Goal: Find specific page/section: Find specific page/section

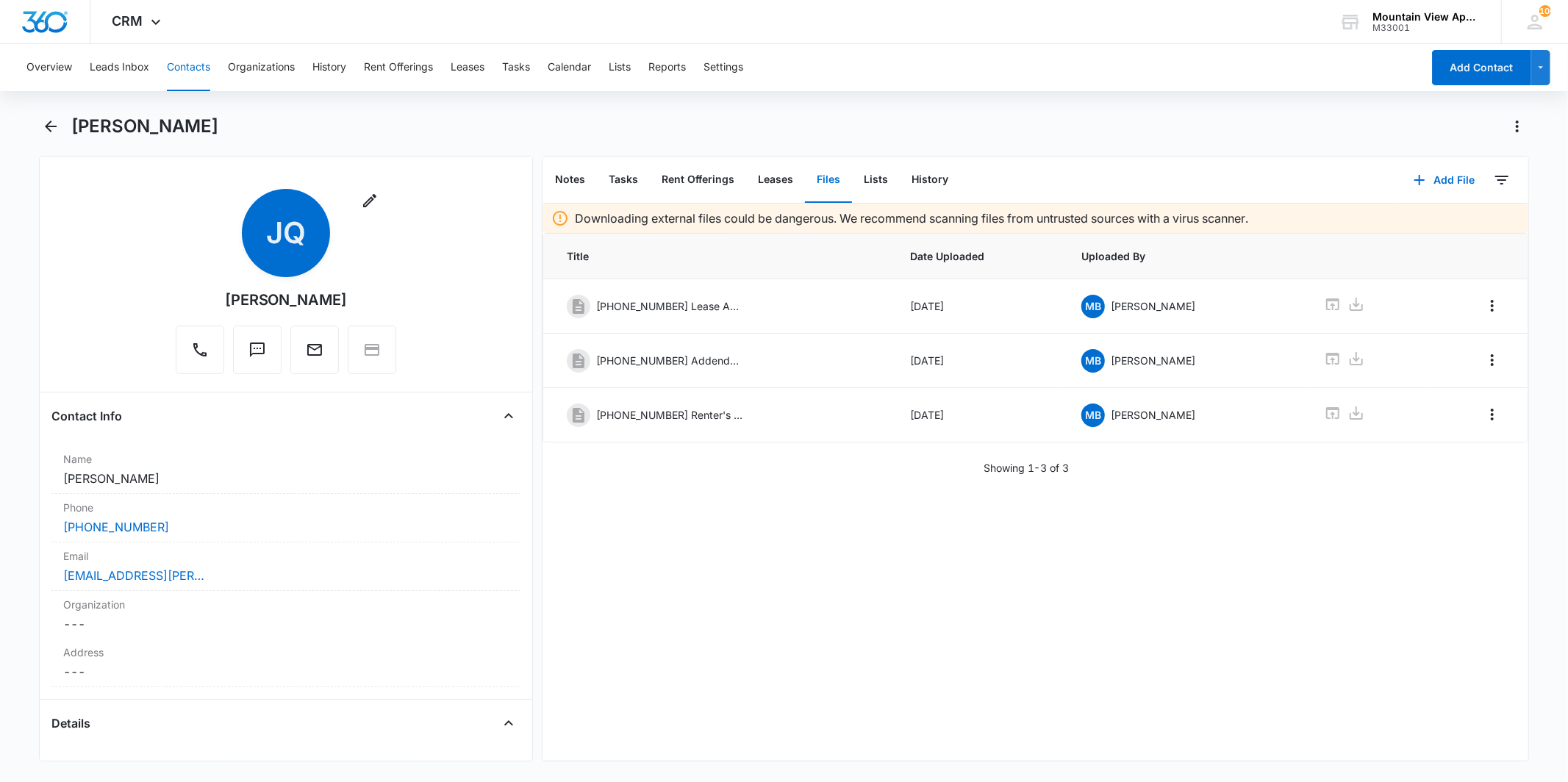
click at [194, 70] on button "Contacts" at bounding box center [188, 67] width 43 height 47
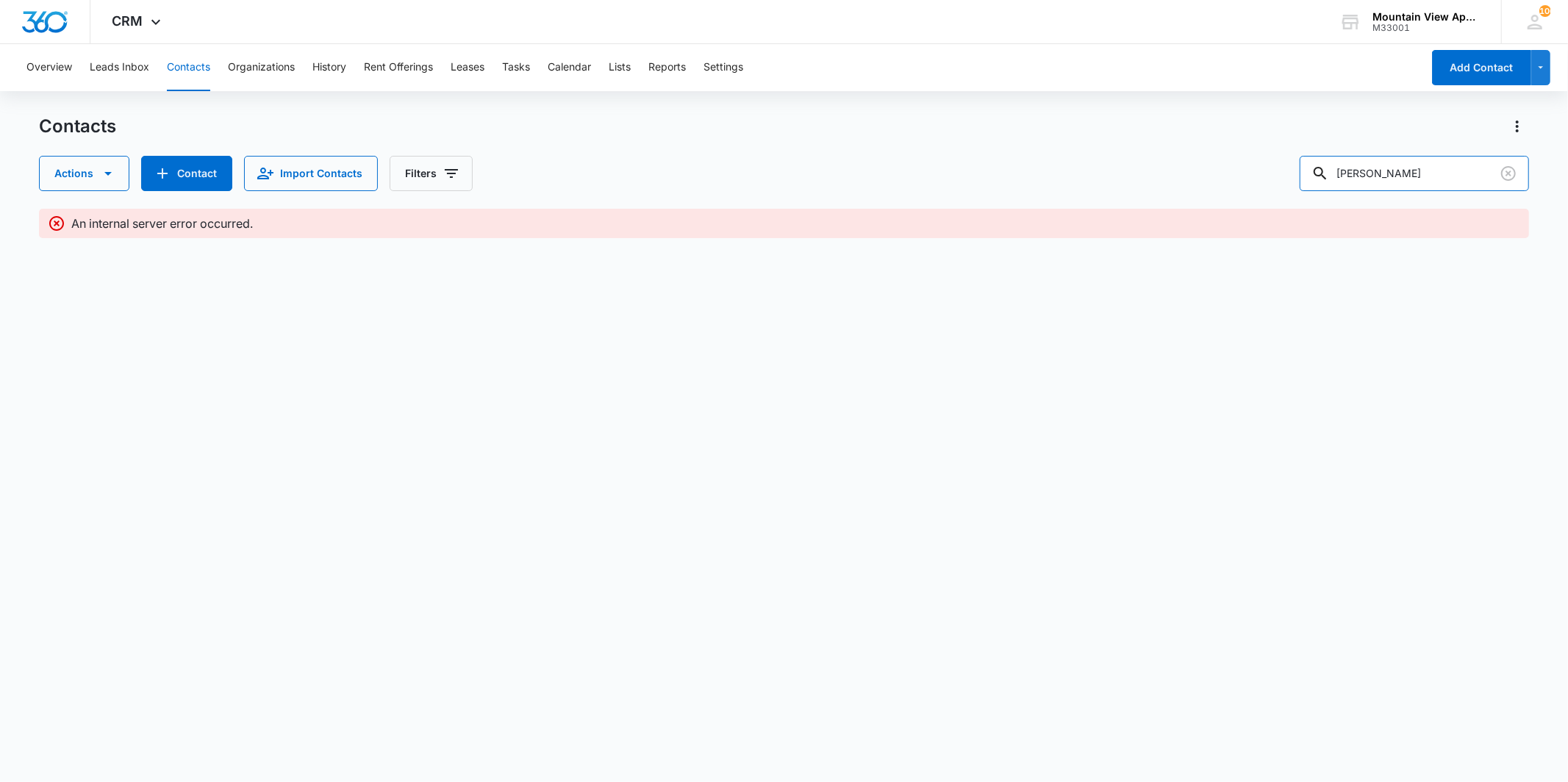
drag, startPoint x: 1352, startPoint y: 172, endPoint x: 1308, endPoint y: 172, distance: 44.0
click at [1308, 172] on div "Actions Contact Import Contacts Filters jamesina" at bounding box center [783, 173] width 1489 height 36
type input "snyder"
click at [707, 437] on body "CRM Apps Reputation Websites Forms CRM Email Social Content Ads Intelligence Fi…" at bounding box center [784, 391] width 1568 height 782
click at [1497, 173] on button "Clear" at bounding box center [1508, 173] width 23 height 23
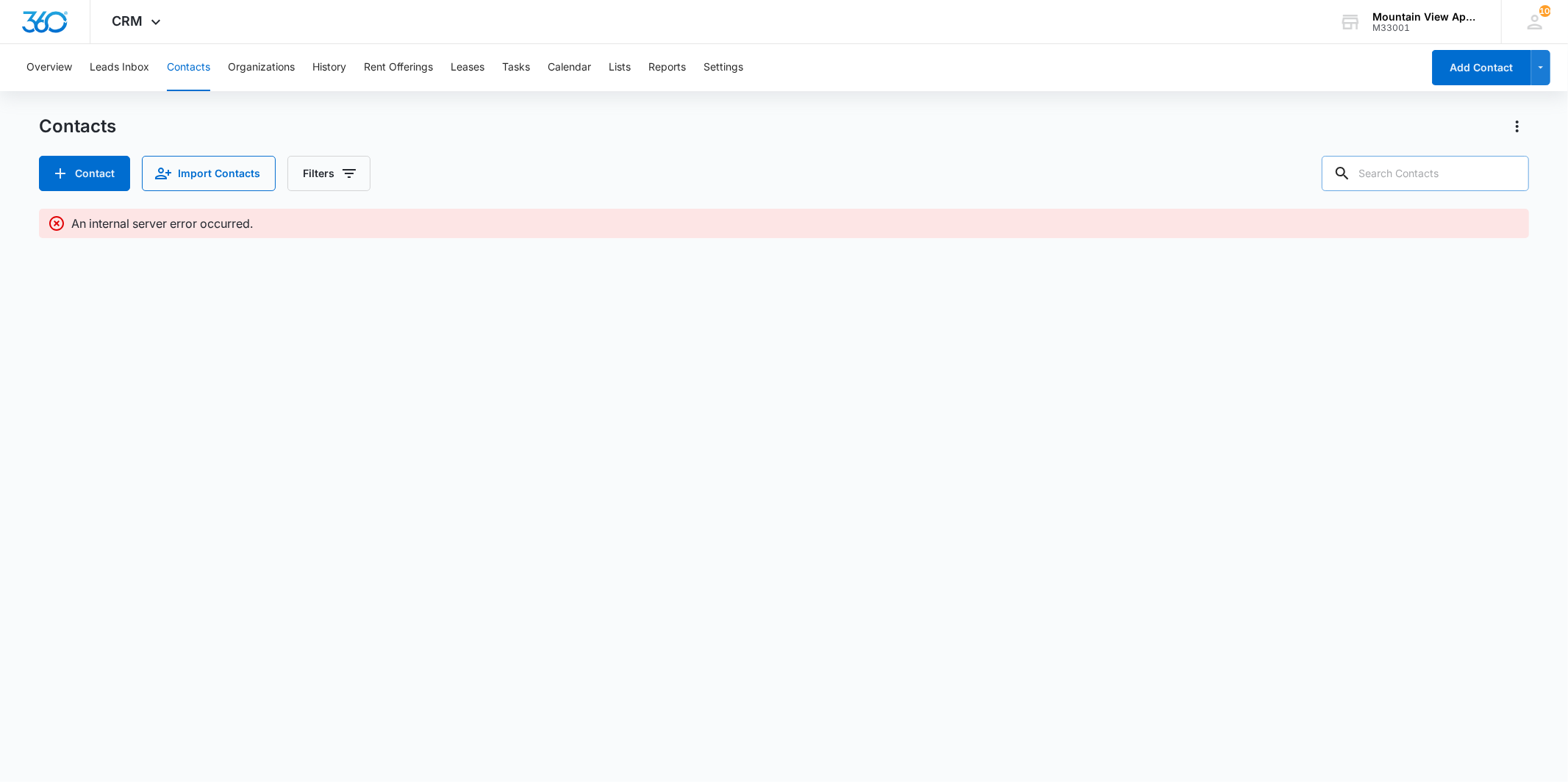
click at [1354, 169] on div at bounding box center [1342, 173] width 23 height 36
click at [1429, 170] on input "text" at bounding box center [1425, 173] width 207 height 36
click at [193, 73] on button "Contacts" at bounding box center [188, 67] width 43 height 47
click at [188, 76] on button "Contacts" at bounding box center [188, 67] width 43 height 47
click at [188, 79] on button "Contacts" at bounding box center [188, 67] width 43 height 47
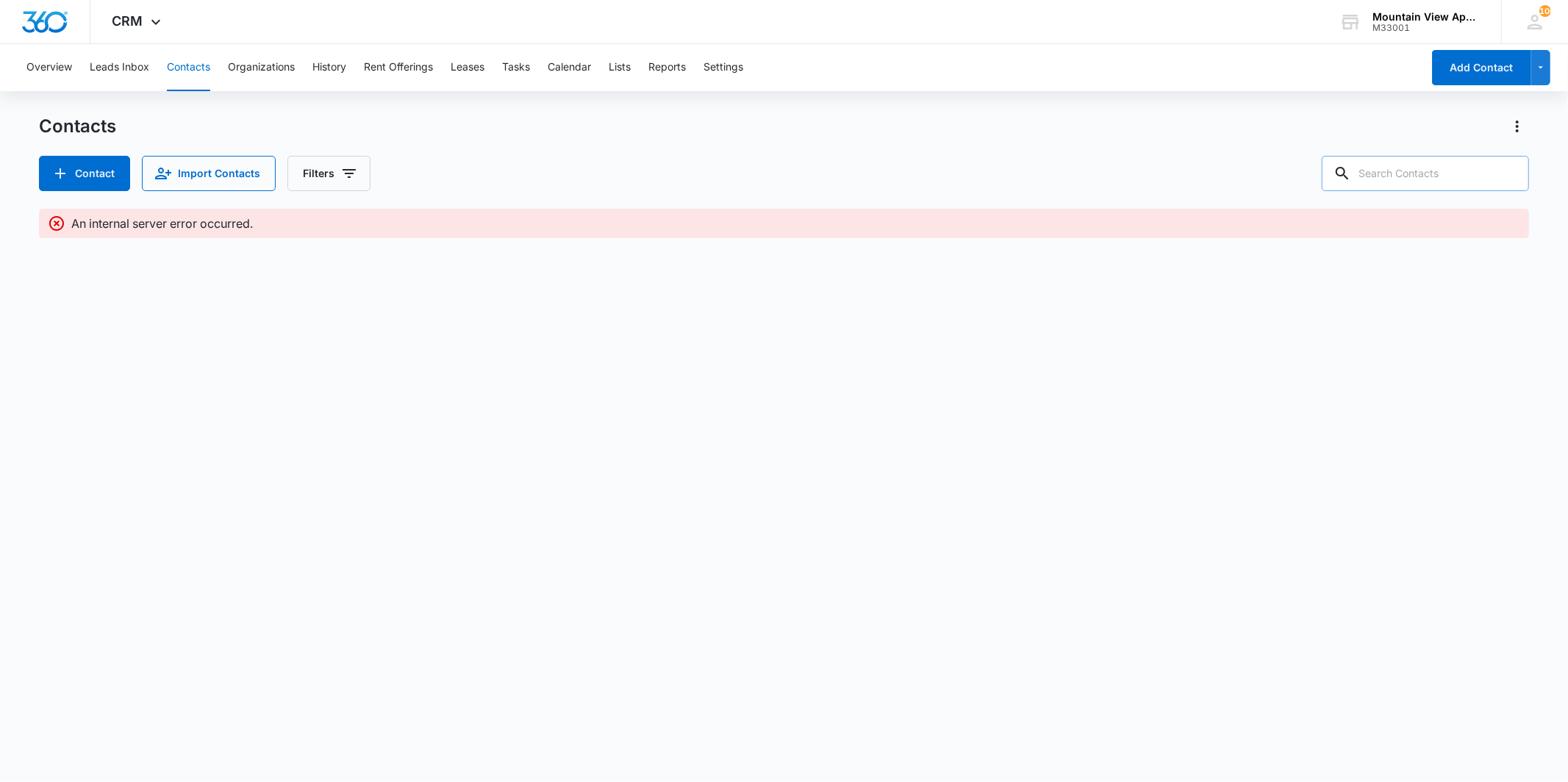
click at [1413, 167] on input "text" at bounding box center [1425, 173] width 207 height 36
type input "snyder"
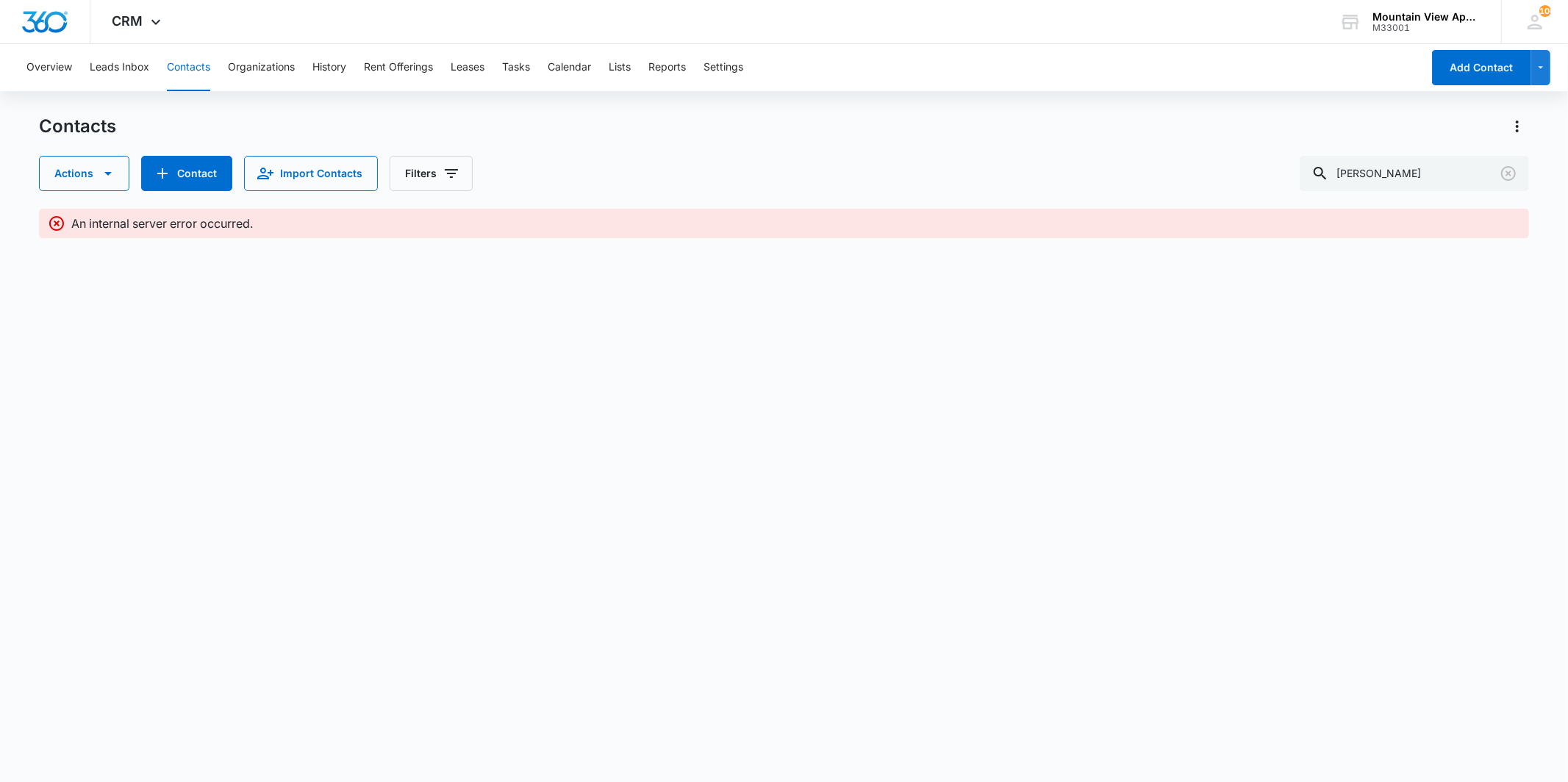
drag, startPoint x: 900, startPoint y: 353, endPoint x: 1162, endPoint y: 326, distance: 263.4
click at [1009, 354] on body "CRM Apps Reputation Websites Forms CRM Email Social Content Ads Intelligence Fi…" at bounding box center [784, 391] width 1568 height 782
click at [1185, 524] on body "CRM Apps Reputation Websites Forms CRM Email Social Content Ads Intelligence Fi…" at bounding box center [784, 391] width 1568 height 782
click at [1164, 494] on body "CRM Apps Reputation Websites Forms CRM Email Social Content Ads Intelligence Fi…" at bounding box center [784, 391] width 1568 height 782
click at [1092, 215] on div "An internal server error occurred." at bounding box center [795, 223] width 1448 height 17
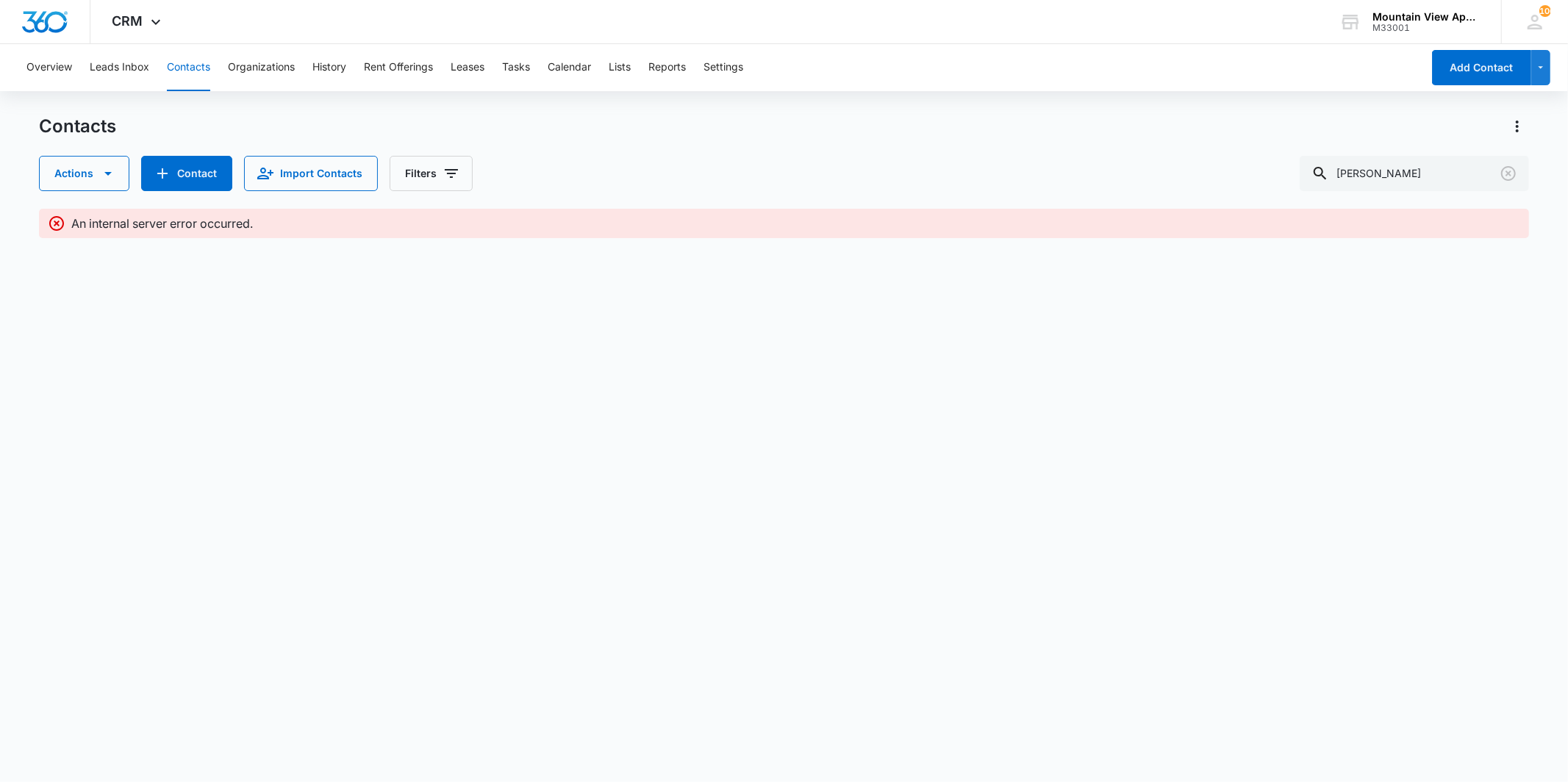
click at [1061, 220] on div "An internal server error occurred." at bounding box center [795, 223] width 1448 height 17
click at [1445, 173] on input "snyder" at bounding box center [1414, 173] width 229 height 36
drag, startPoint x: 1406, startPoint y: 172, endPoint x: 1273, endPoint y: 169, distance: 133.0
click at [1273, 169] on div "Actions Contact Import Contacts Filters snyder" at bounding box center [783, 173] width 1489 height 36
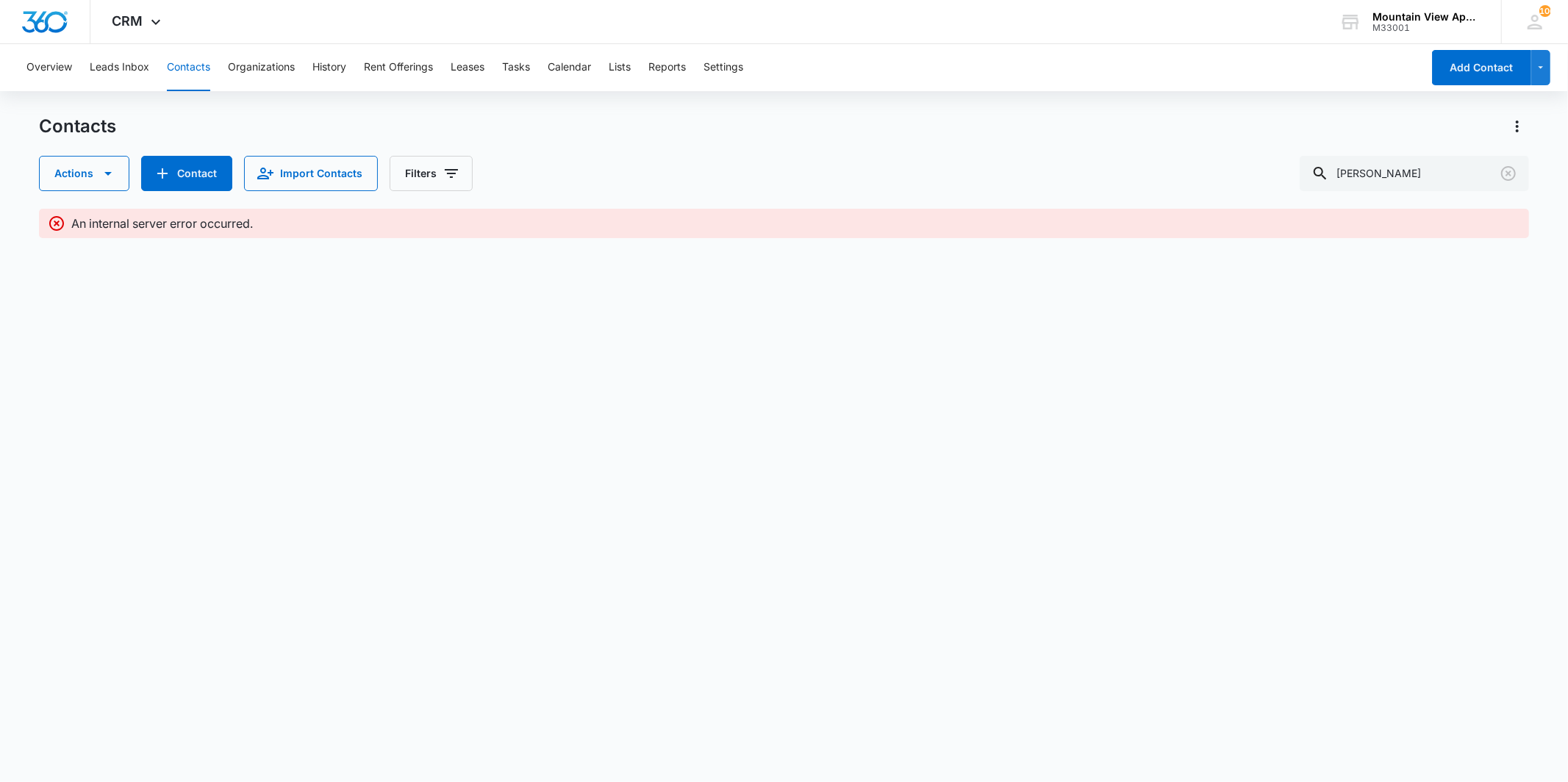
click at [1232, 301] on body "CRM Apps Reputation Websites Forms CRM Email Social Content Ads Intelligence Fi…" at bounding box center [784, 391] width 1568 height 782
drag, startPoint x: 1419, startPoint y: 163, endPoint x: 1320, endPoint y: 164, distance: 99.0
click at [1320, 164] on input "snyder" at bounding box center [1414, 173] width 229 height 36
click at [1437, 291] on body "CRM Apps Reputation Websites Forms CRM Email Social Content Ads Intelligence Fi…" at bounding box center [784, 391] width 1568 height 782
drag, startPoint x: 1470, startPoint y: 176, endPoint x: 1311, endPoint y: 172, distance: 159.1
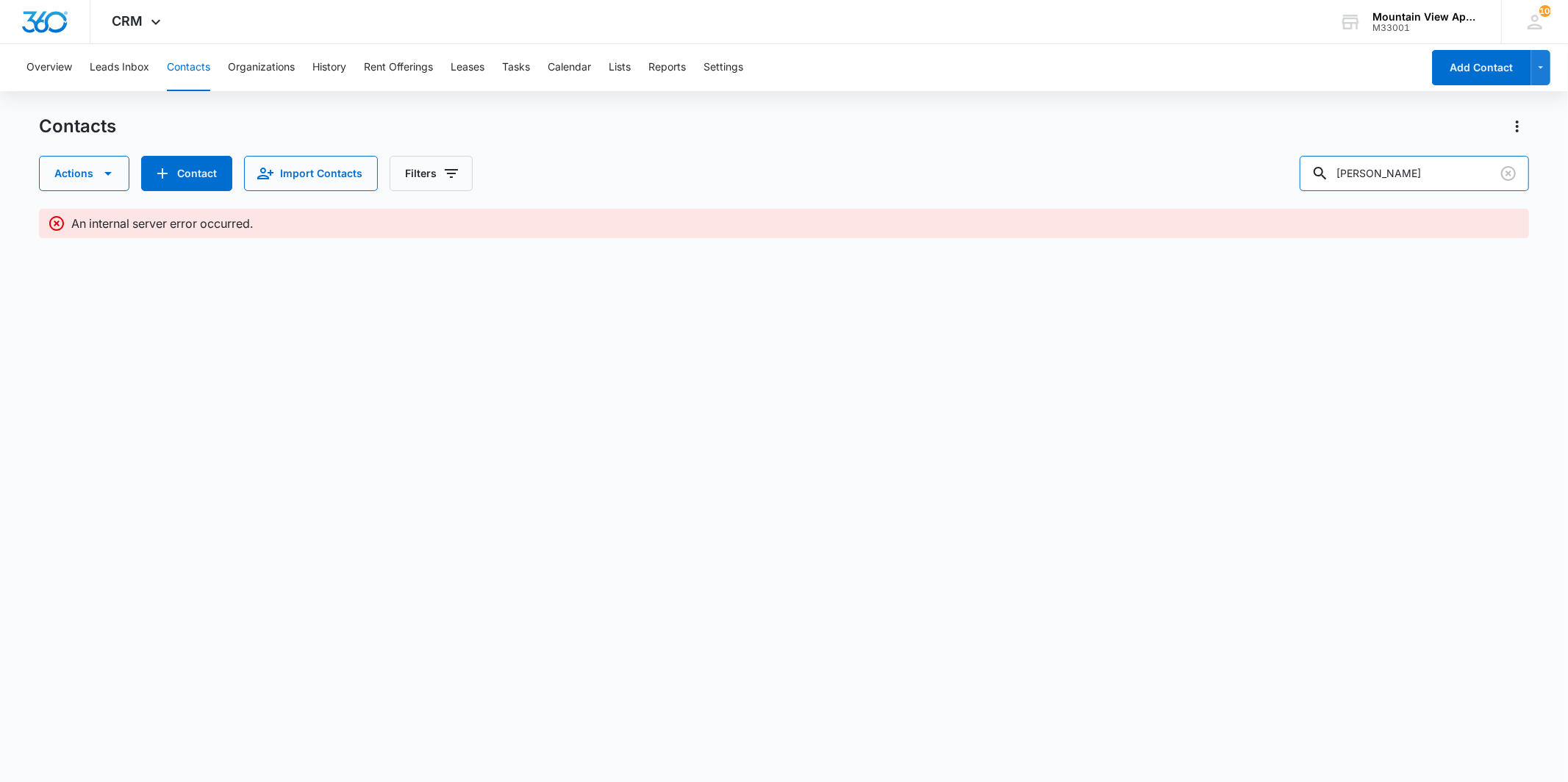
click at [1311, 172] on div "Actions Contact Import Contacts Filters snyder" at bounding box center [783, 173] width 1489 height 36
click at [1155, 338] on body "CRM Apps Reputation Websites Forms CRM Email Social Content Ads Intelligence Fi…" at bounding box center [784, 391] width 1568 height 782
drag, startPoint x: 1412, startPoint y: 172, endPoint x: 1332, endPoint y: 169, distance: 80.1
click at [1332, 169] on div "snyder" at bounding box center [1414, 173] width 229 height 36
click at [1333, 294] on body "CRM Apps Reputation Websites Forms CRM Email Social Content Ads Intelligence Fi…" at bounding box center [784, 391] width 1568 height 782
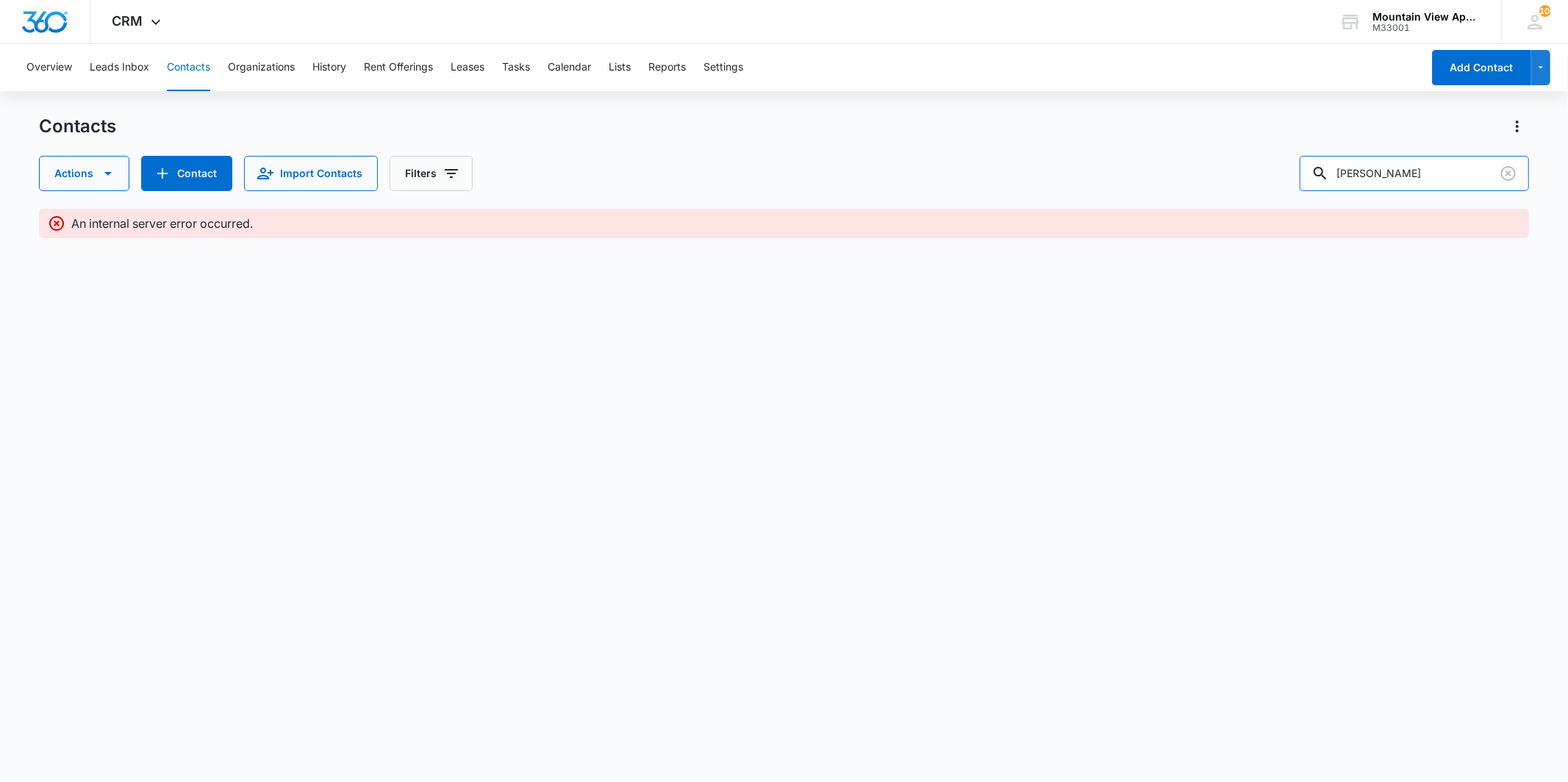
drag, startPoint x: 1411, startPoint y: 173, endPoint x: 1290, endPoint y: 173, distance: 121.0
click at [1290, 173] on div "Actions Contact Import Contacts Filters snyder" at bounding box center [783, 173] width 1489 height 36
click at [1517, 167] on button "Clear" at bounding box center [1508, 173] width 23 height 23
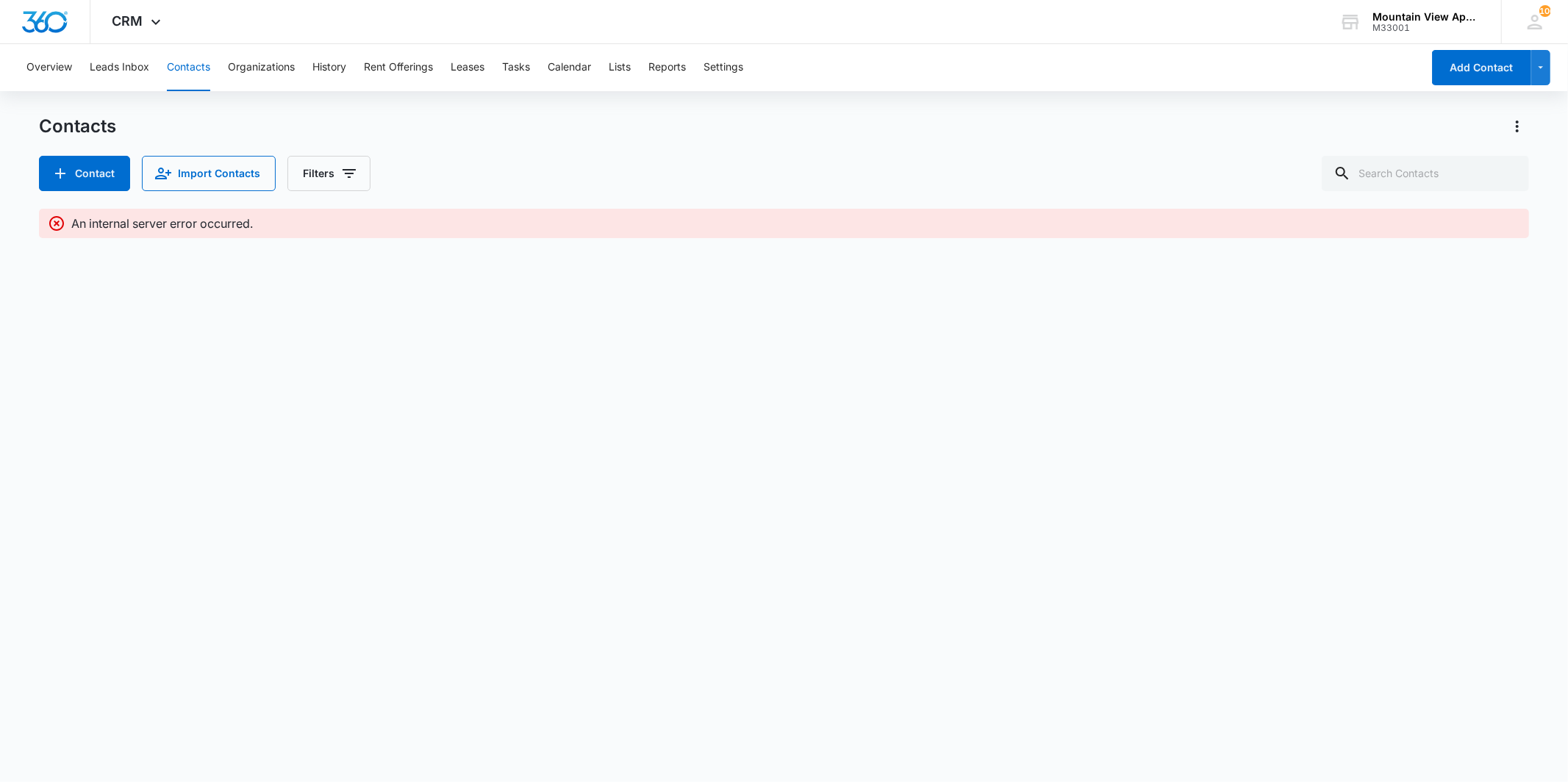
click at [200, 76] on button "Contacts" at bounding box center [188, 67] width 43 height 47
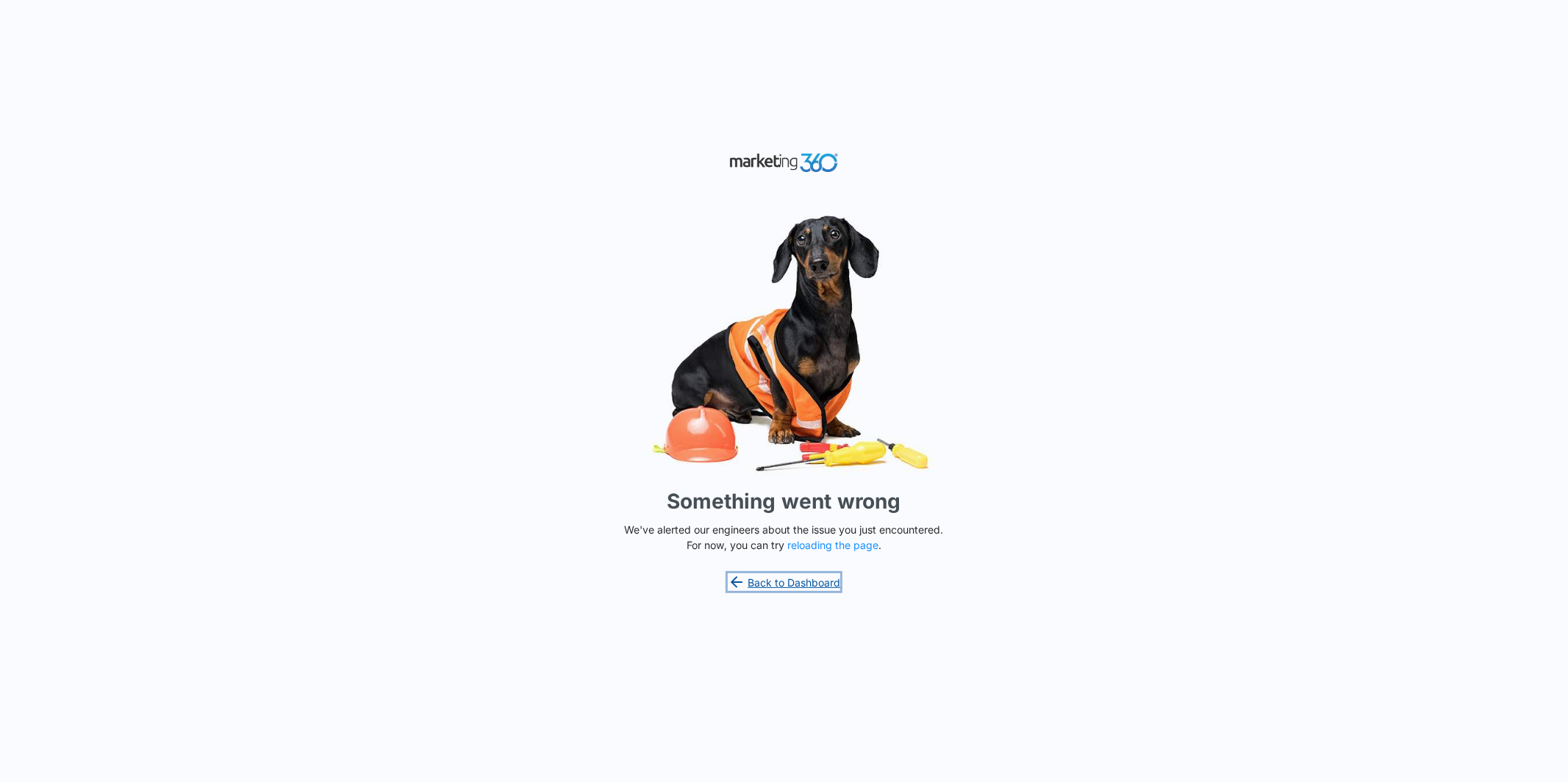
click at [801, 581] on link "Back to Dashboard" at bounding box center [784, 583] width 114 height 17
click at [835, 549] on button "reloading the page" at bounding box center [833, 545] width 91 height 12
